Goal: Task Accomplishment & Management: Manage account settings

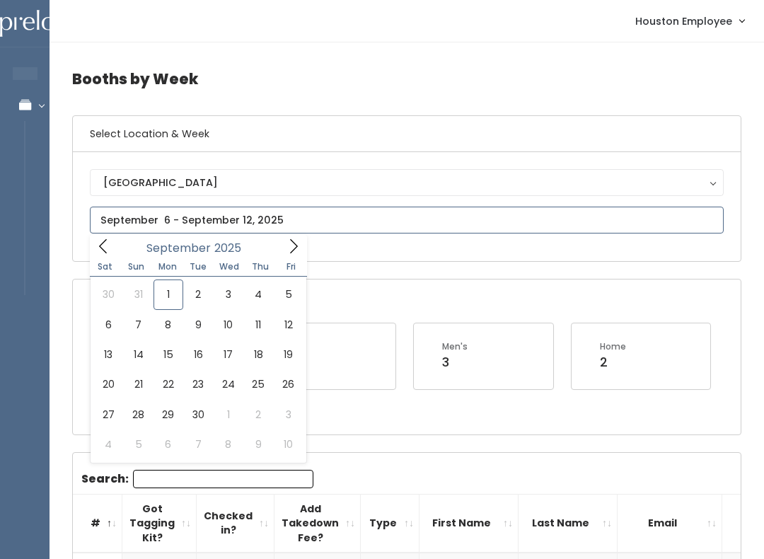
type input "August 30 to September 5"
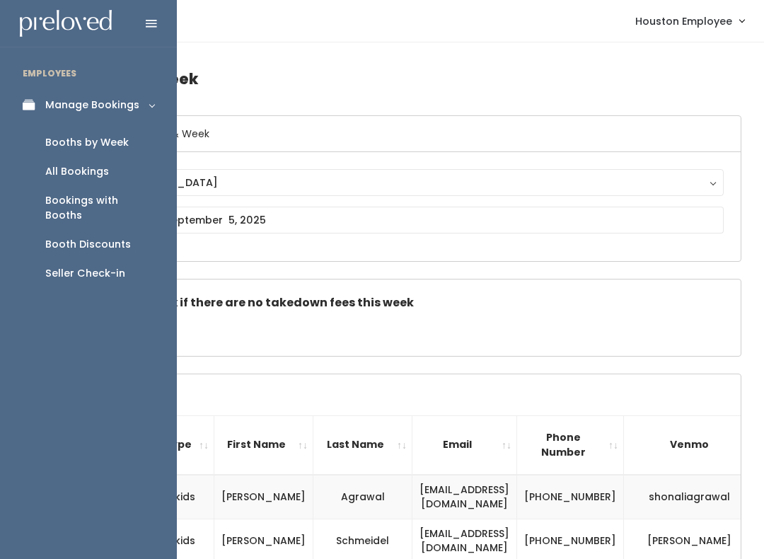
click at [35, 102] on icon at bounding box center [33, 105] width 20 height 12
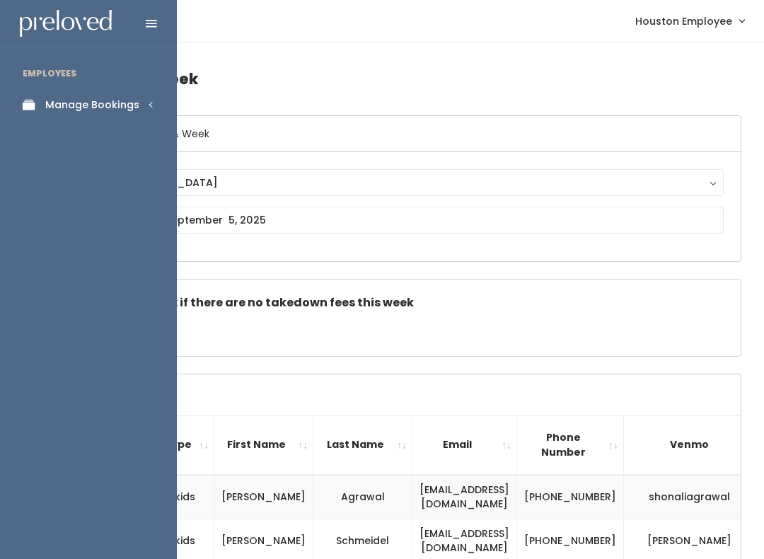
click at [126, 99] on div "Manage Bookings" at bounding box center [92, 105] width 94 height 15
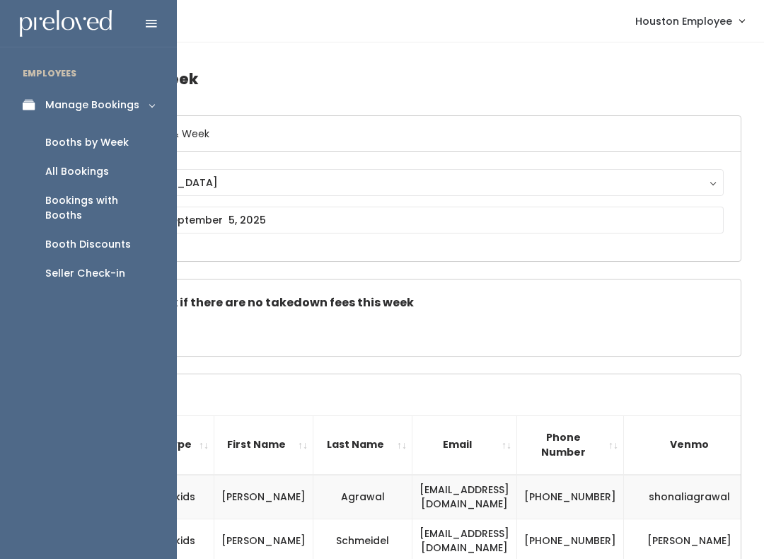
click at [117, 135] on div "Booths by Week" at bounding box center [87, 142] width 84 height 15
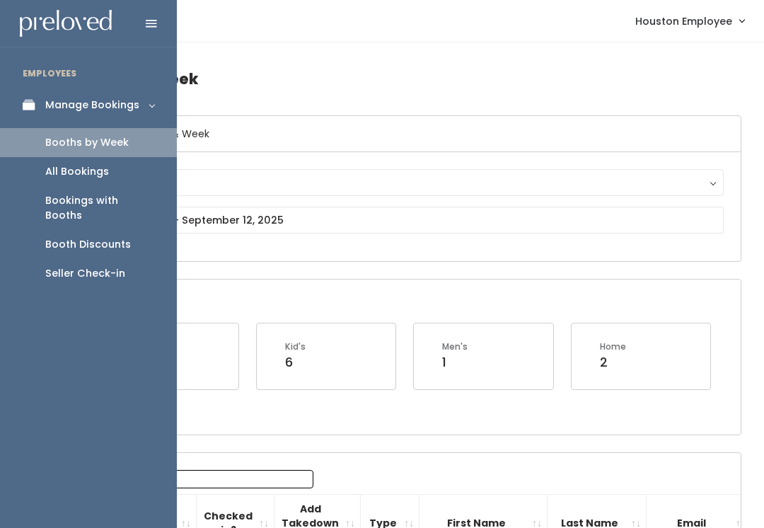
click at [82, 168] on div "All Bookings" at bounding box center [77, 171] width 64 height 15
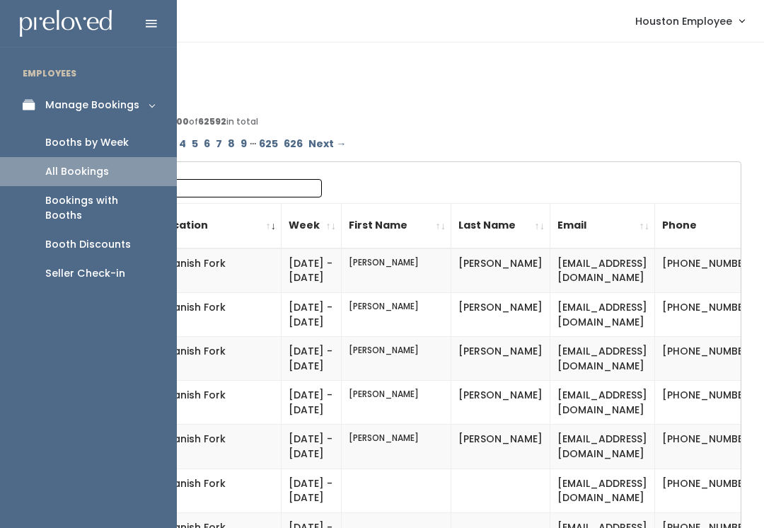
click at [98, 142] on div "Booths by Week" at bounding box center [87, 142] width 84 height 15
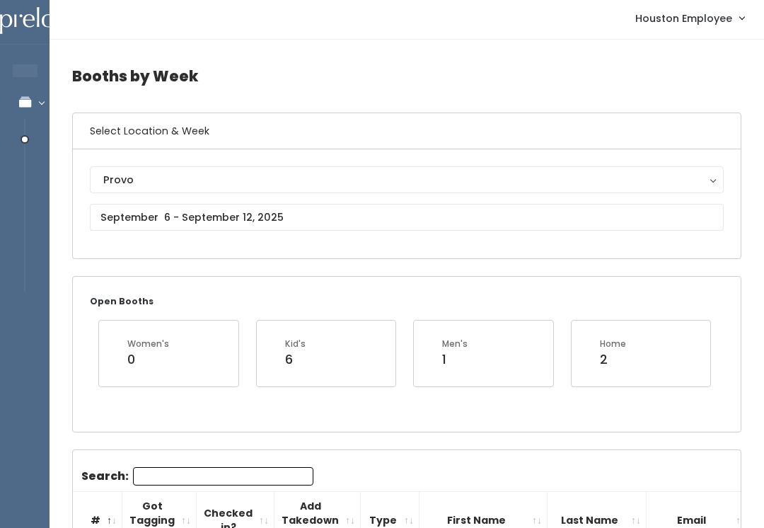
scroll to position [4, 0]
click at [685, 178] on div "Provo" at bounding box center [406, 179] width 607 height 16
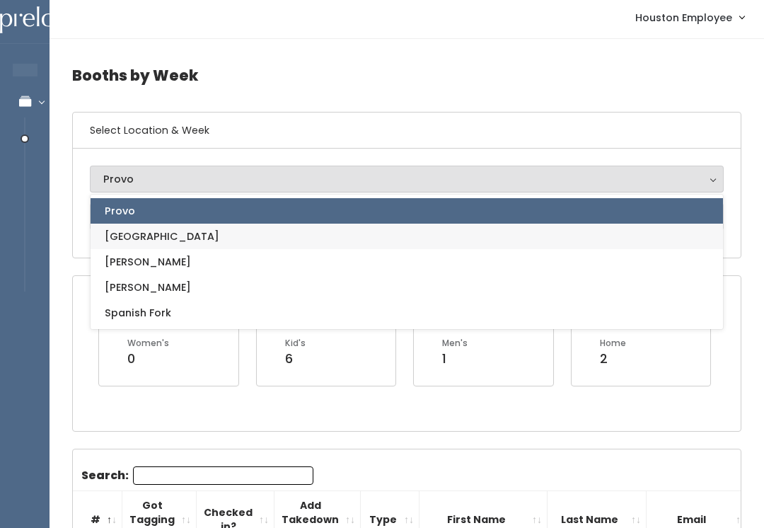
click at [175, 229] on link "[GEOGRAPHIC_DATA]" at bounding box center [407, 236] width 633 height 25
select select "5"
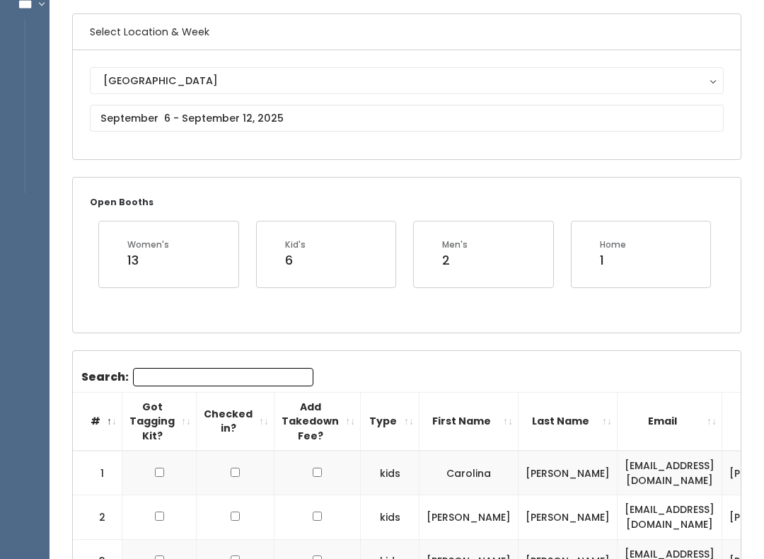
scroll to position [103, 0]
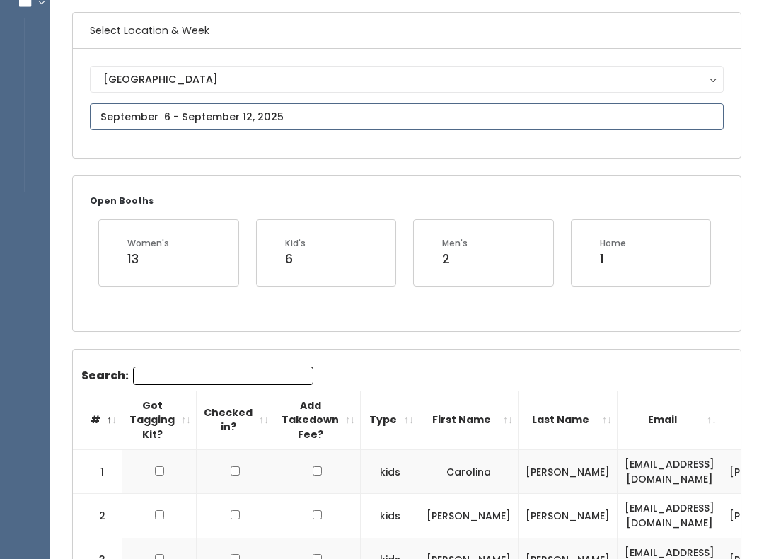
click at [591, 119] on input "text" at bounding box center [407, 116] width 634 height 27
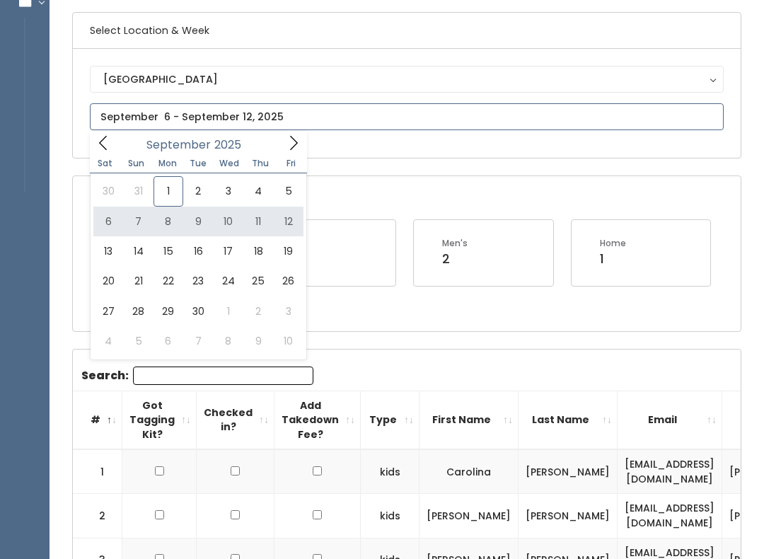
type input "September 6 to September 12"
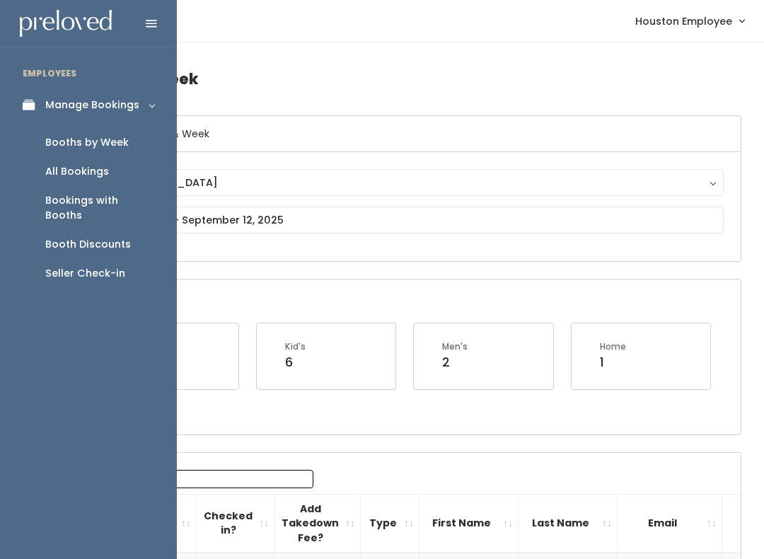
click at [137, 108] on link "Manage Bookings" at bounding box center [88, 105] width 177 height 32
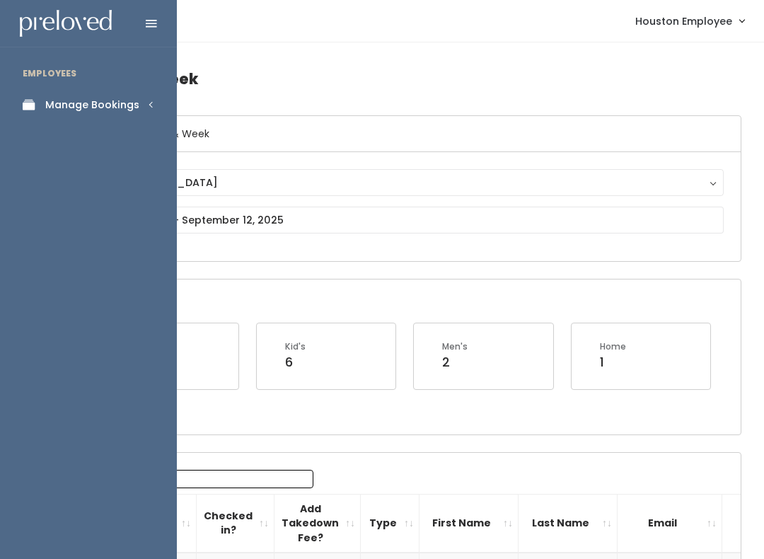
click at [126, 93] on link "Manage Bookings" at bounding box center [88, 105] width 177 height 32
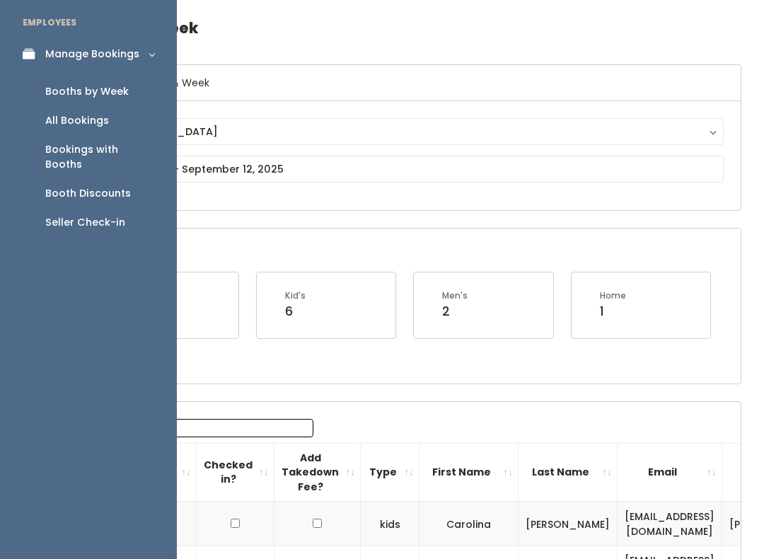
scroll to position [51, 0]
click at [33, 62] on link "Manage Bookings" at bounding box center [88, 54] width 177 height 32
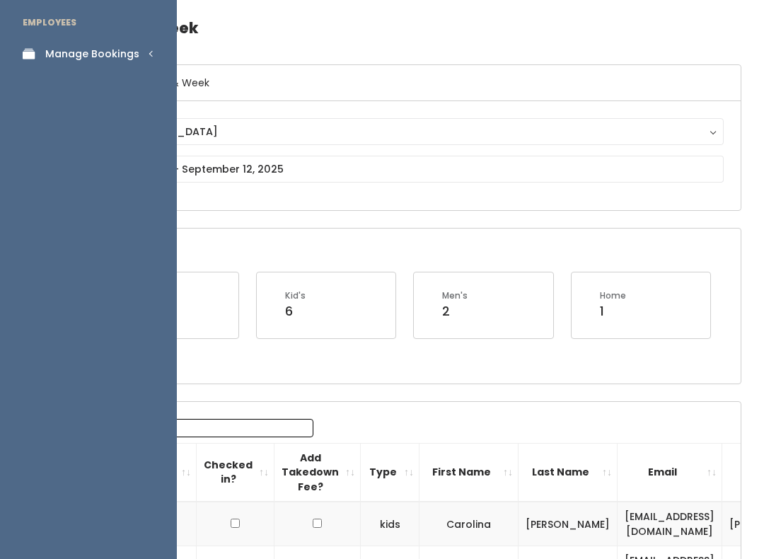
click at [139, 38] on link "Manage Bookings" at bounding box center [88, 54] width 177 height 32
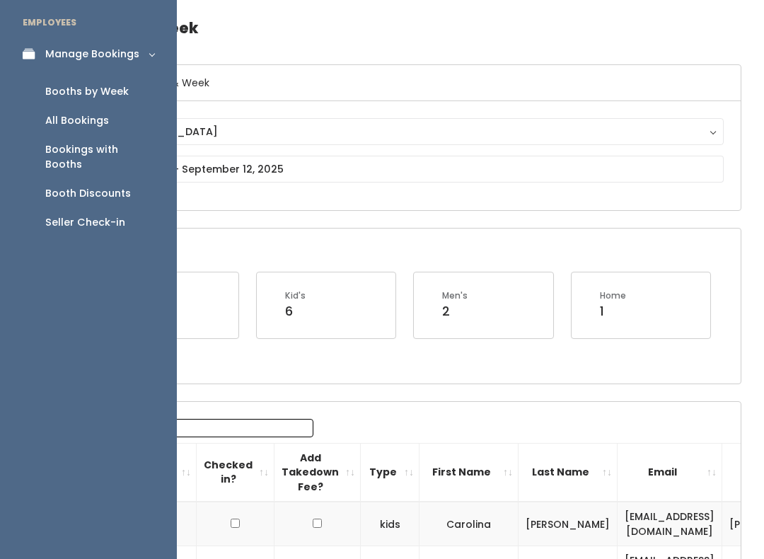
click at [62, 186] on div "Booth Discounts" at bounding box center [88, 193] width 86 height 15
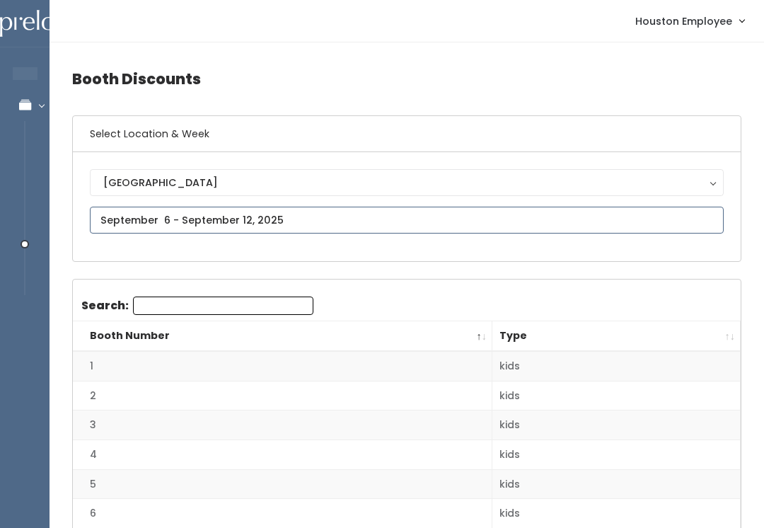
click at [624, 234] on input "text" at bounding box center [407, 220] width 634 height 27
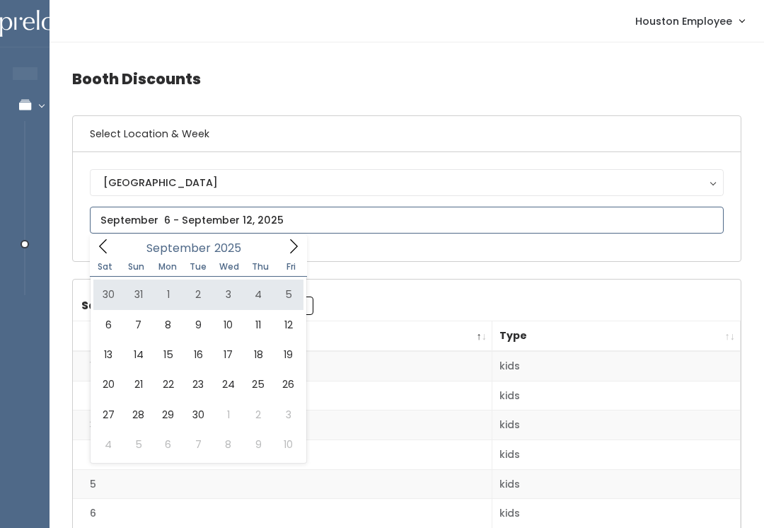
type input "[DATE] to [DATE]"
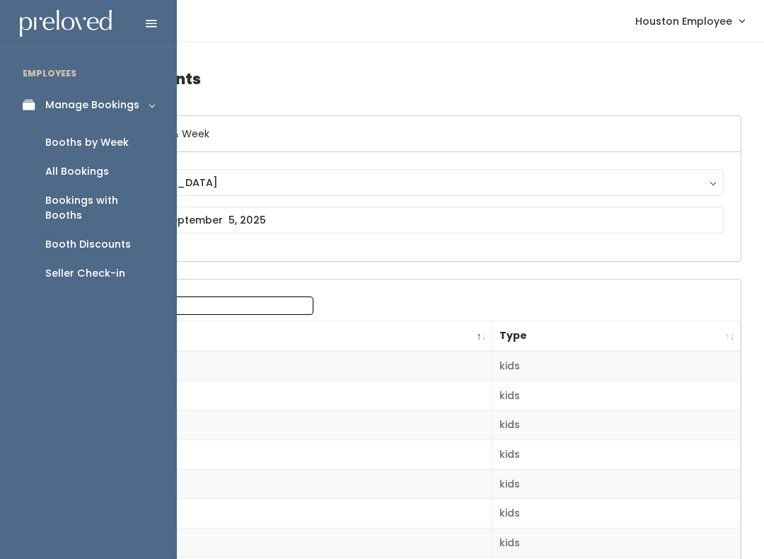
click at [97, 139] on div "Booths by Week" at bounding box center [87, 142] width 84 height 15
